Goal: Task Accomplishment & Management: Manage account settings

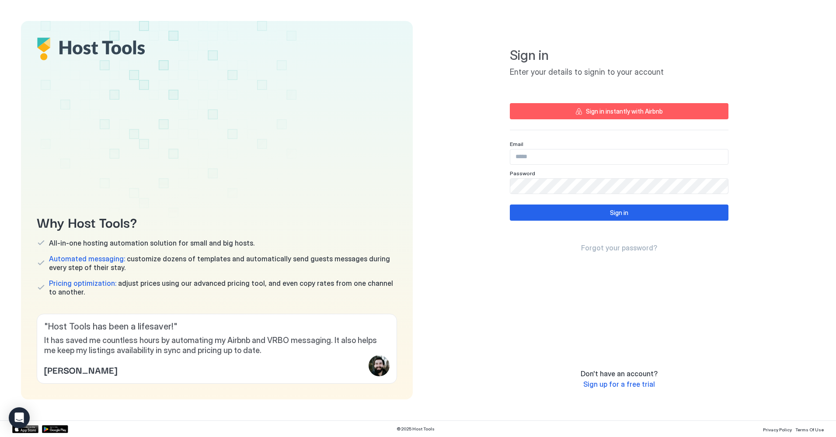
click at [600, 114] on div "Sign in instantly with Airbnb" at bounding box center [624, 111] width 77 height 9
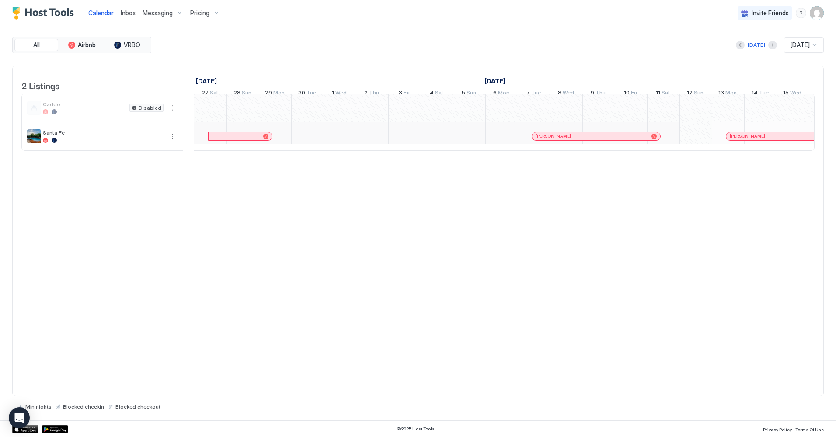
scroll to position [0, 486]
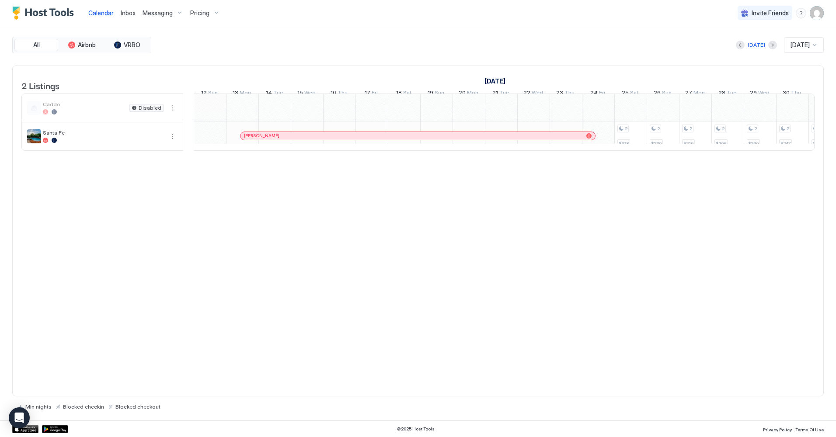
click at [198, 13] on span "Pricing" at bounding box center [199, 13] width 19 height 8
click at [192, 134] on span "Santa Fe" at bounding box center [202, 132] width 62 height 7
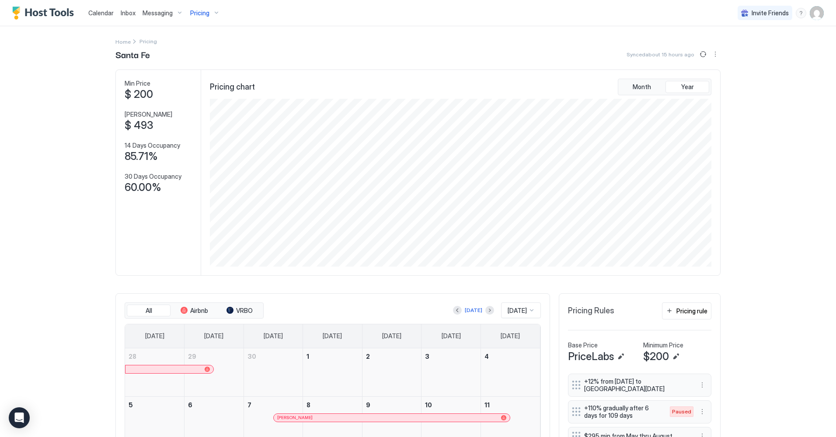
click at [37, 17] on img "Host Tools Logo" at bounding box center [45, 13] width 66 height 13
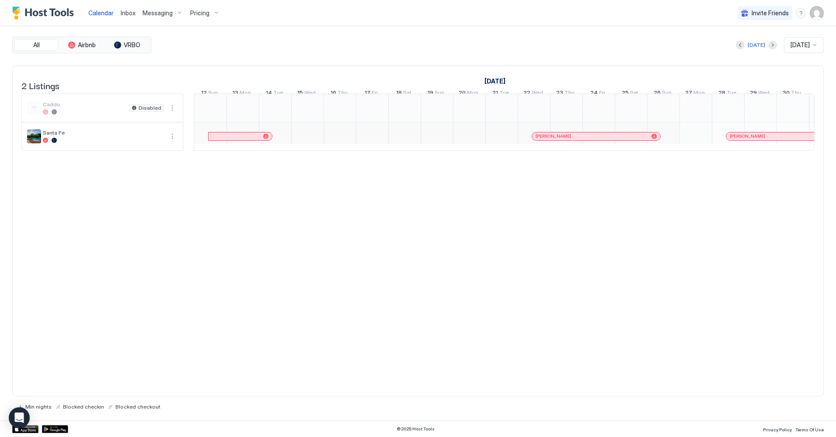
scroll to position [0, 486]
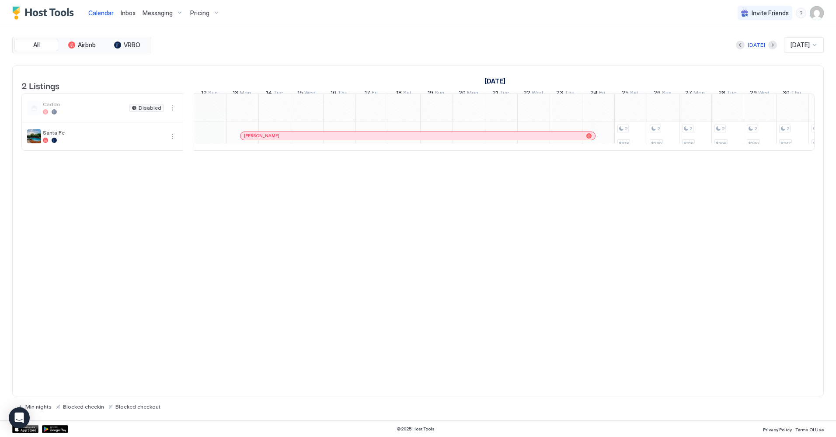
click at [818, 13] on img "User profile" at bounding box center [817, 13] width 14 height 14
click at [756, 53] on div "Settings" at bounding box center [767, 49] width 111 height 15
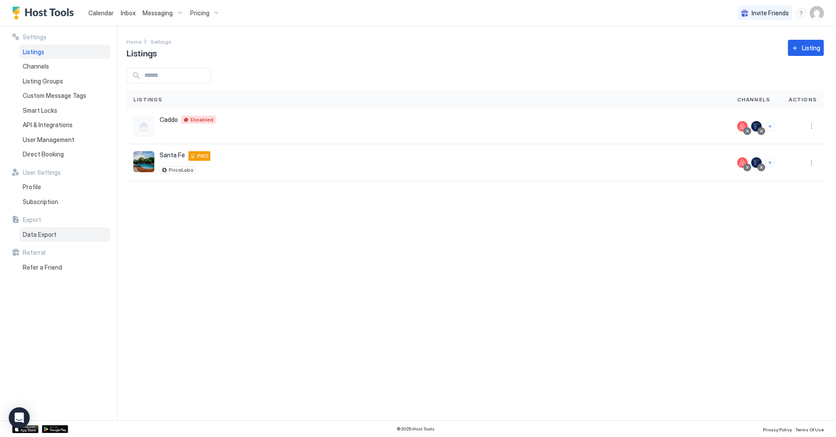
click at [32, 234] on span "Data Export" at bounding box center [40, 235] width 34 height 8
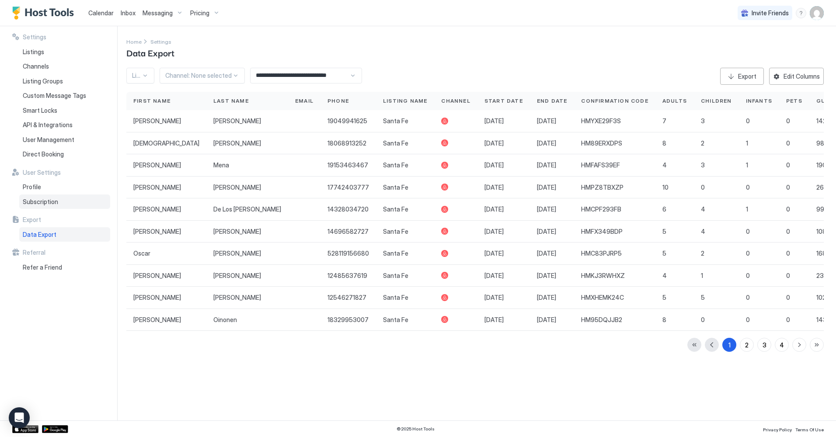
click at [36, 204] on span "Subscription" at bounding box center [40, 202] width 35 height 8
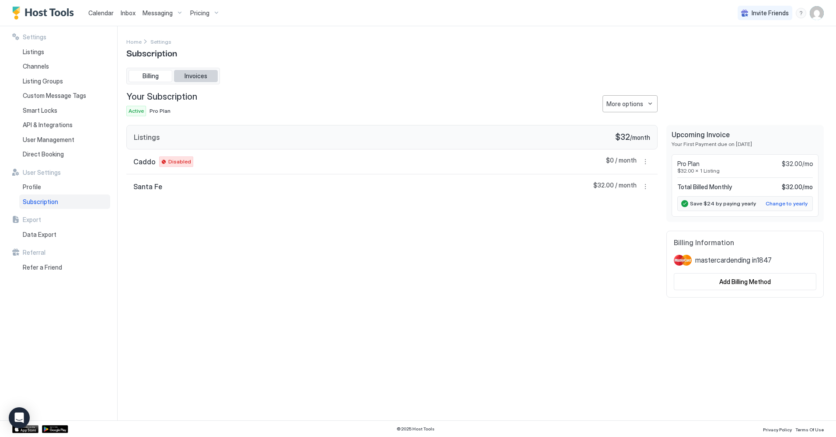
click at [195, 73] on span "Invoices" at bounding box center [196, 76] width 23 height 8
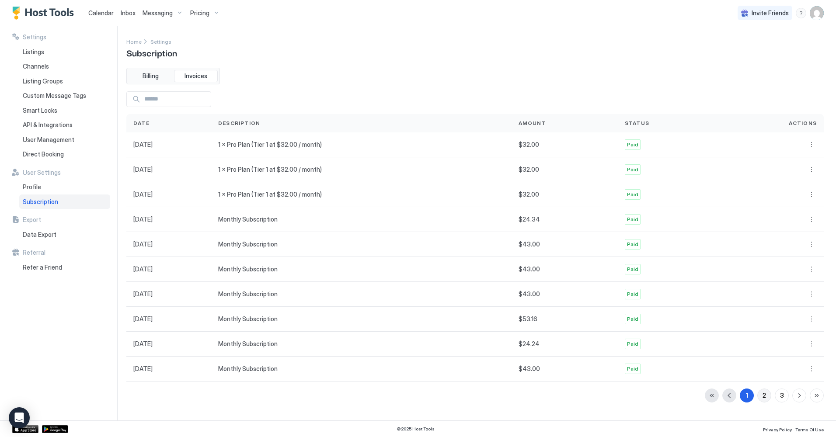
click at [767, 393] on button "2" at bounding box center [764, 396] width 14 height 14
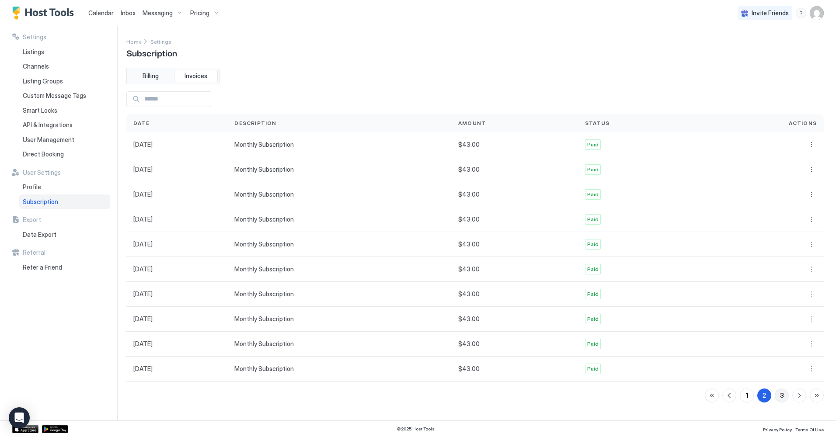
click at [780, 397] on div "3" at bounding box center [782, 395] width 4 height 9
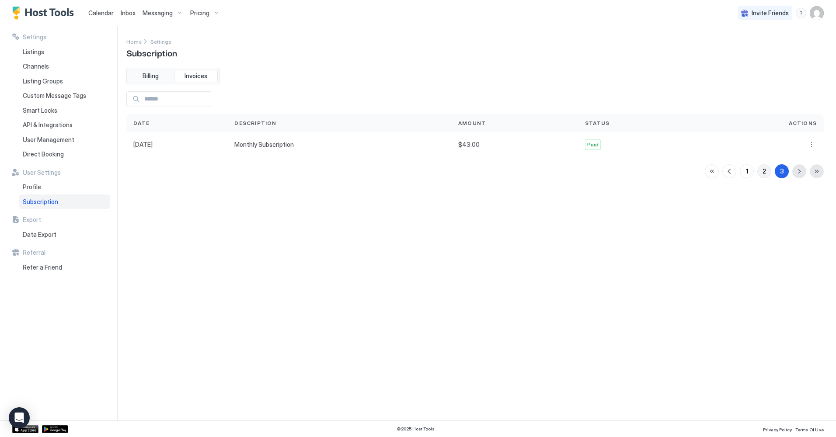
click at [763, 170] on div "2" at bounding box center [764, 171] width 3 height 9
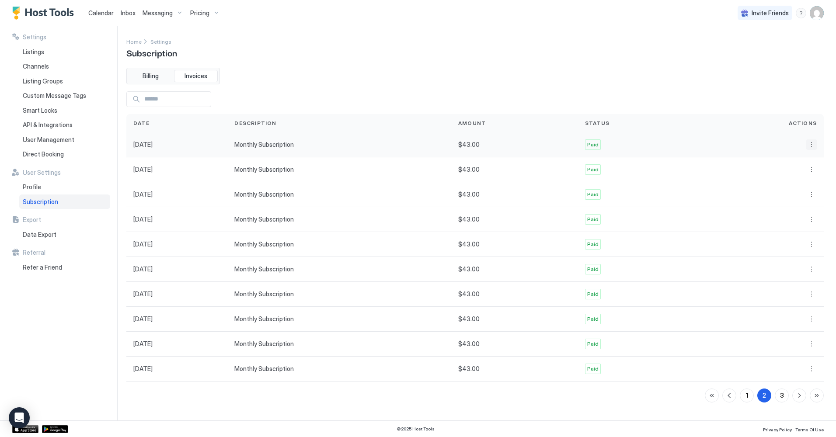
click at [810, 139] on button "More options" at bounding box center [811, 144] width 10 height 10
click at [783, 155] on div "Receipt" at bounding box center [794, 156] width 29 height 7
click at [780, 395] on div "3" at bounding box center [782, 395] width 4 height 9
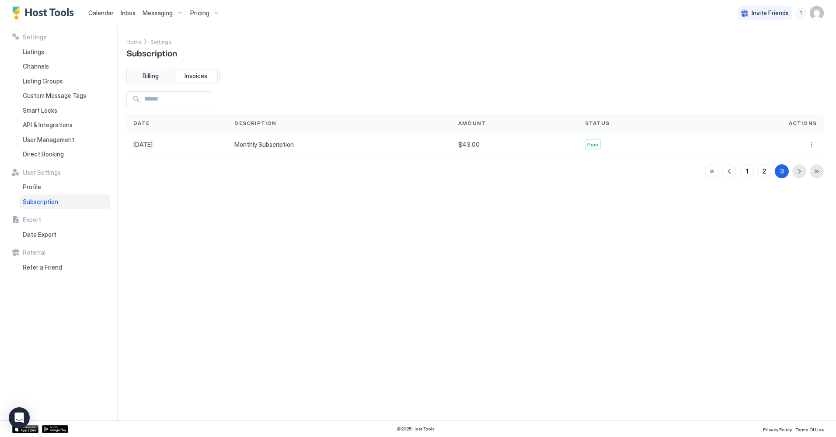
click at [800, 175] on div "1 2 3" at bounding box center [764, 171] width 119 height 14
click at [794, 173] on div "1 2 3" at bounding box center [764, 171] width 119 height 14
click at [767, 174] on button "2" at bounding box center [764, 171] width 14 height 14
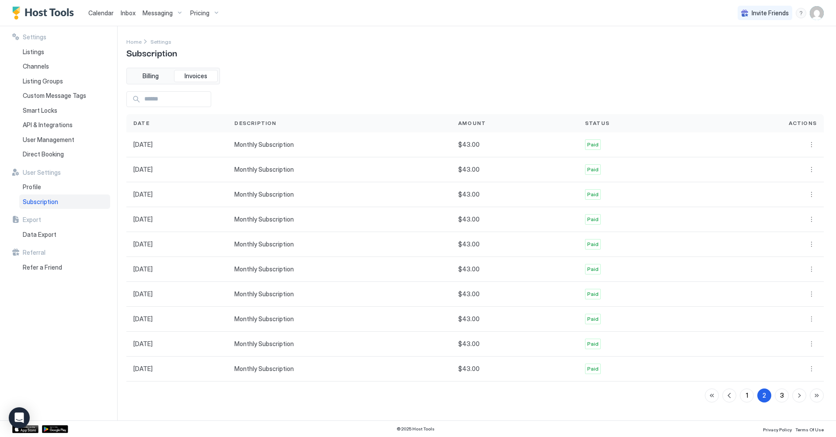
click at [429, 79] on div "Billing Invoices Date Description Amount Status Actions [DATE] Monthly Subscrip…" at bounding box center [474, 235] width 697 height 335
